Goal: Book appointment/travel/reservation

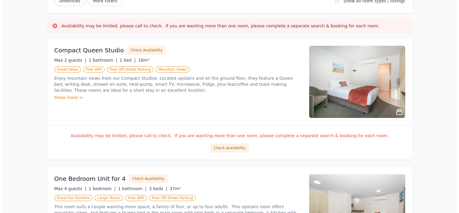
scroll to position [108, 0]
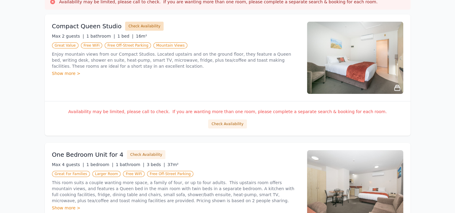
click at [138, 23] on button "Check Availability" at bounding box center [144, 26] width 38 height 9
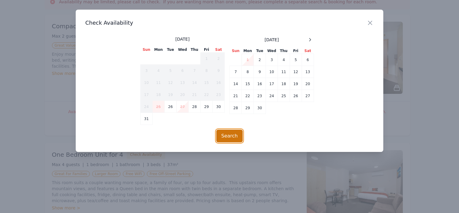
click at [229, 139] on button "Search" at bounding box center [229, 136] width 27 height 13
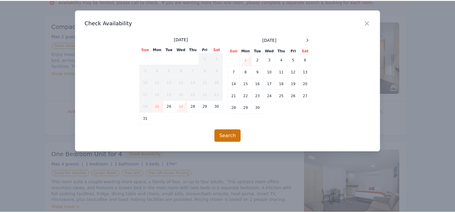
scroll to position [29, 0]
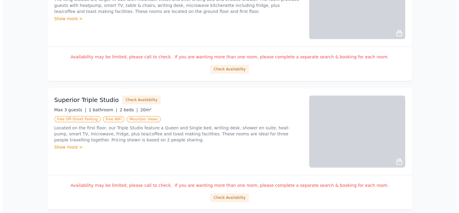
scroll to position [646, 0]
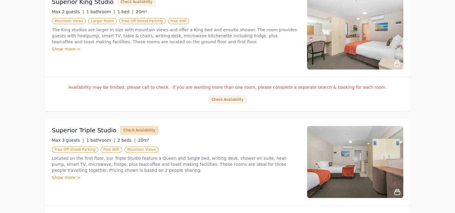
click at [143, 129] on button "Check Availability" at bounding box center [139, 130] width 38 height 9
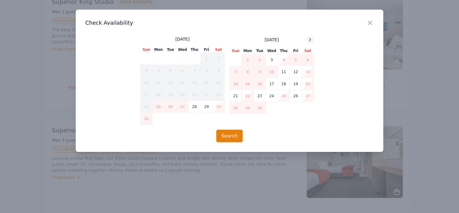
click at [312, 41] on icon at bounding box center [310, 39] width 5 height 5
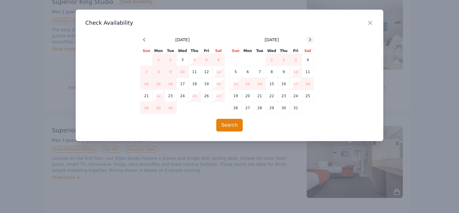
click at [312, 41] on icon at bounding box center [310, 39] width 5 height 5
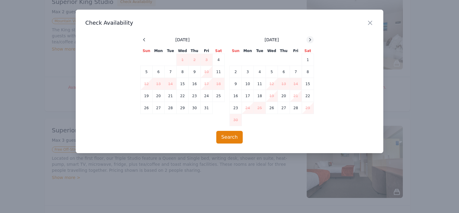
click at [312, 41] on icon at bounding box center [310, 39] width 5 height 5
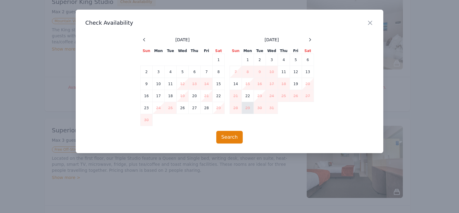
click at [248, 112] on td "29" at bounding box center [248, 108] width 12 height 12
click at [309, 41] on icon at bounding box center [310, 39] width 5 height 5
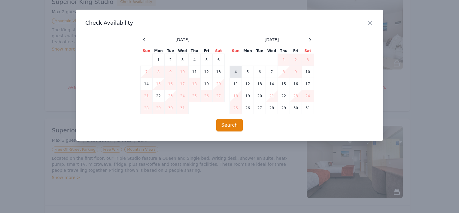
click at [237, 74] on td "4" at bounding box center [236, 72] width 12 height 12
click at [225, 124] on button "Search" at bounding box center [229, 125] width 27 height 13
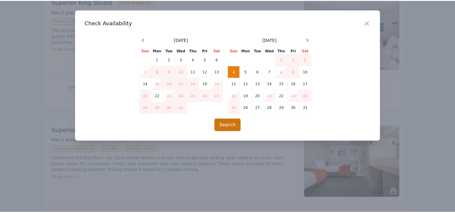
scroll to position [29, 0]
